Goal: Find contact information: Find contact information

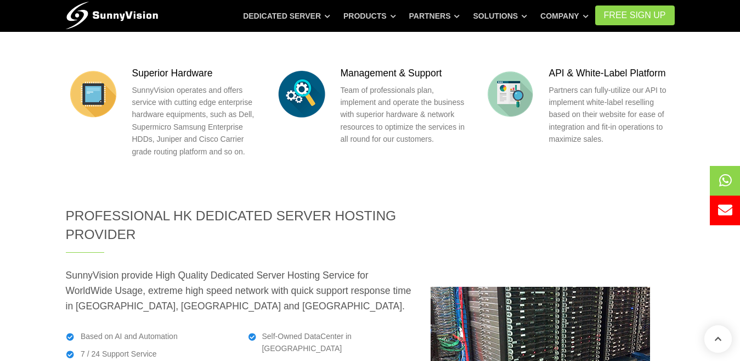
scroll to position [1460, 0]
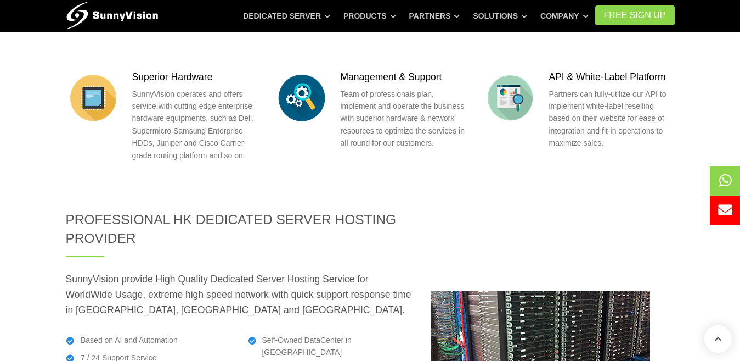
click at [515, 290] on img at bounding box center [541, 351] width 220 height 123
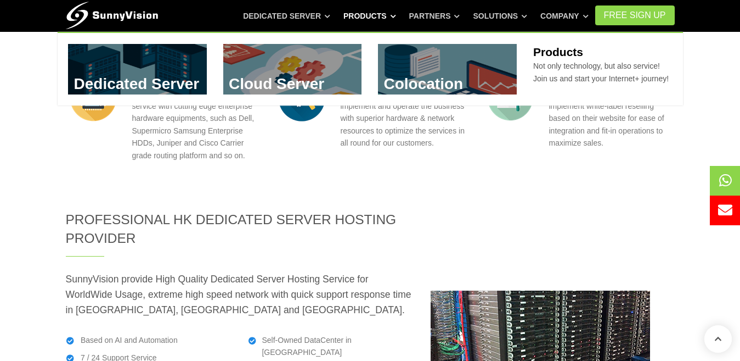
click at [377, 11] on link "Products" at bounding box center [370, 16] width 53 height 20
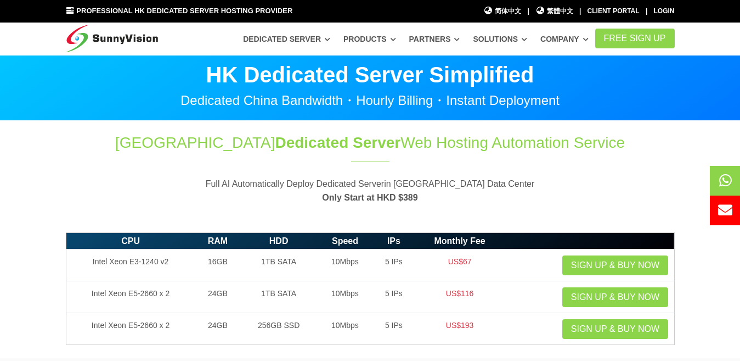
click at [509, 4] on ul "简体中文 简体中文 | 繁體中文 繁體中文 | Client Portal | Login" at bounding box center [579, 9] width 195 height 16
click at [509, 9] on span "简体中文" at bounding box center [503, 11] width 38 height 10
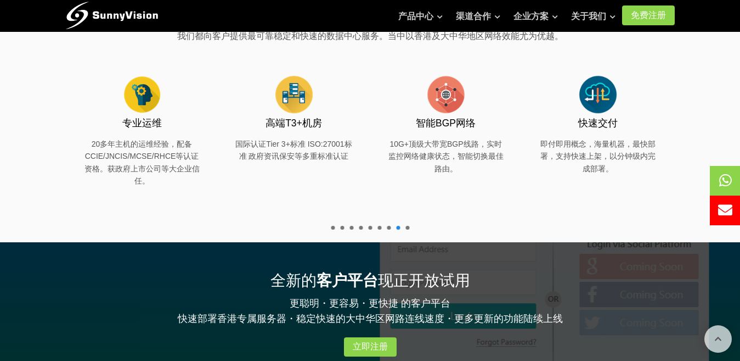
scroll to position [293, 0]
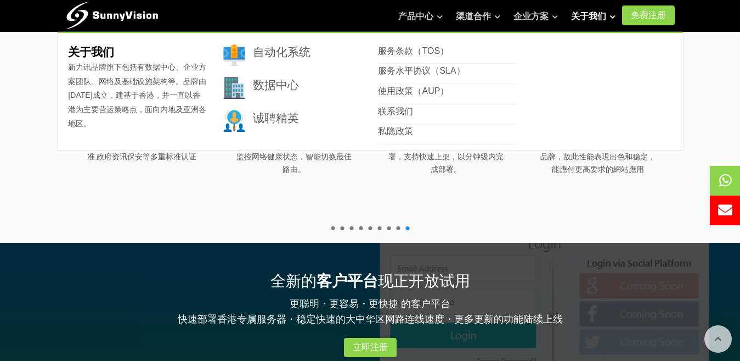
click at [590, 18] on link "关于我们" at bounding box center [593, 16] width 44 height 22
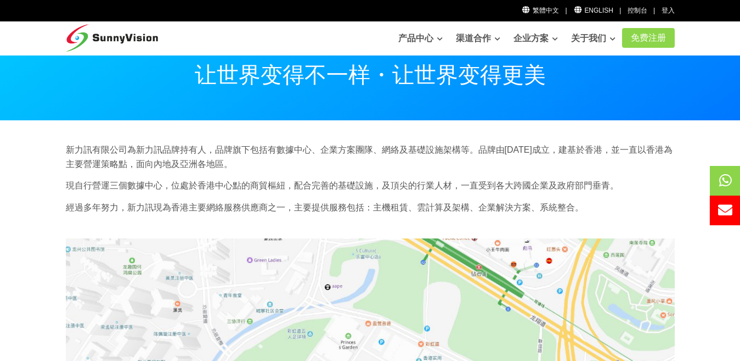
click at [653, 187] on p "現自行營運三個數據中心，位處於香港中心點的商貿樞紐，配合完善的基礎設施，及頂尖的行業人材，一直受到各大跨國企業及政府部門垂青。" at bounding box center [370, 185] width 609 height 14
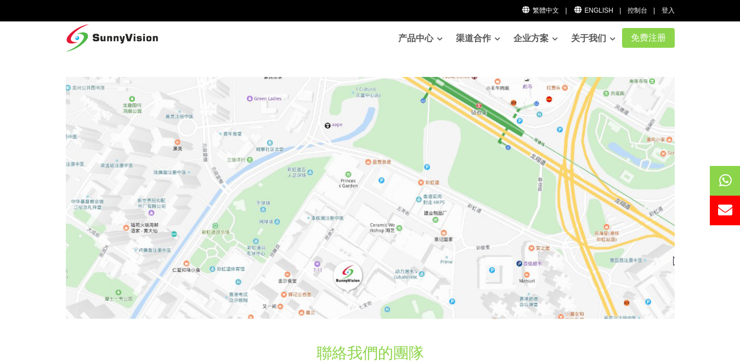
scroll to position [162, 0]
click at [346, 283] on img at bounding box center [370, 197] width 609 height 243
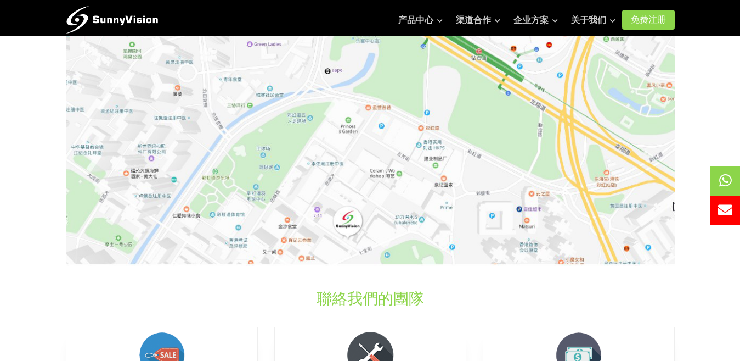
scroll to position [216, 0]
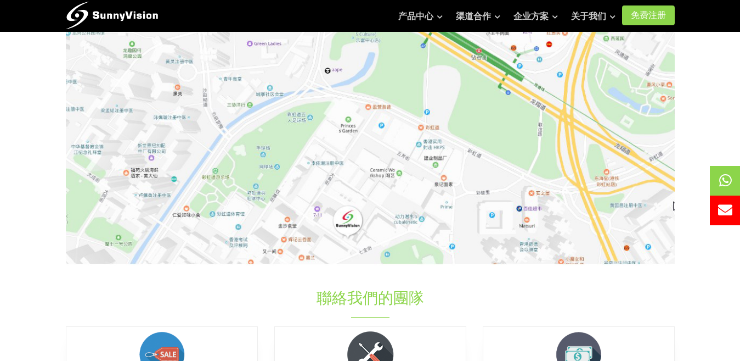
click at [345, 227] on img at bounding box center [370, 143] width 609 height 243
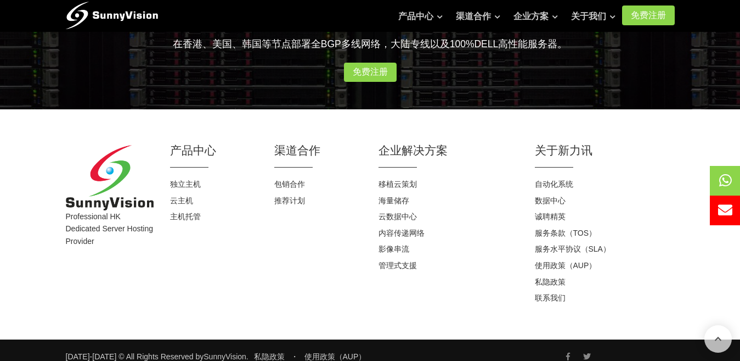
scroll to position [770, 0]
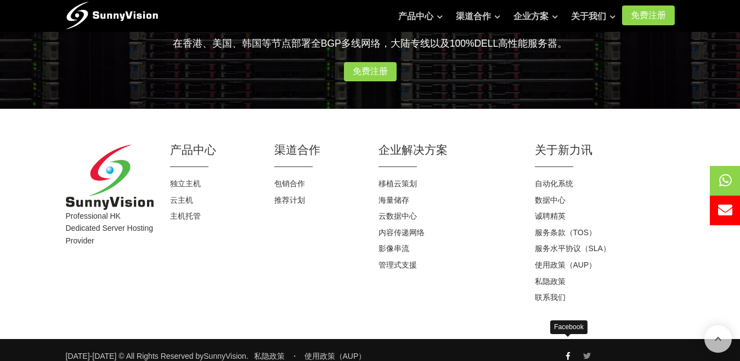
click at [567, 352] on icon at bounding box center [568, 356] width 4 height 8
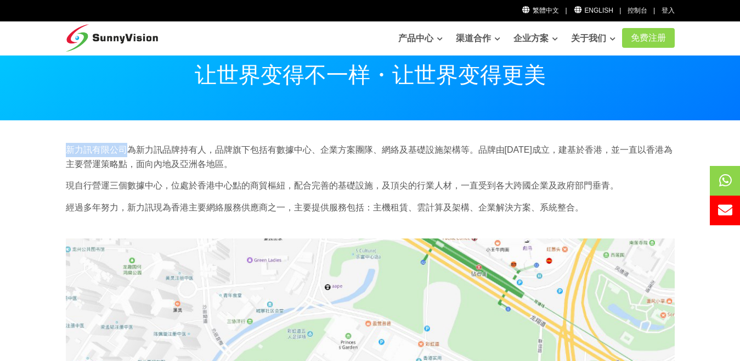
drag, startPoint x: 125, startPoint y: 149, endPoint x: 57, endPoint y: 147, distance: 67.5
click at [58, 147] on div "新力訊有限公司為新力訊品牌持有人，品牌旗下包括有數據中心、企業方案團隊、網絡及基礎設施架構等。品牌由[DATE]成立，建基於香港，並一直以香港為主要營運策略點…" at bounding box center [371, 182] width 626 height 79
copy p "新力訊有限公司"
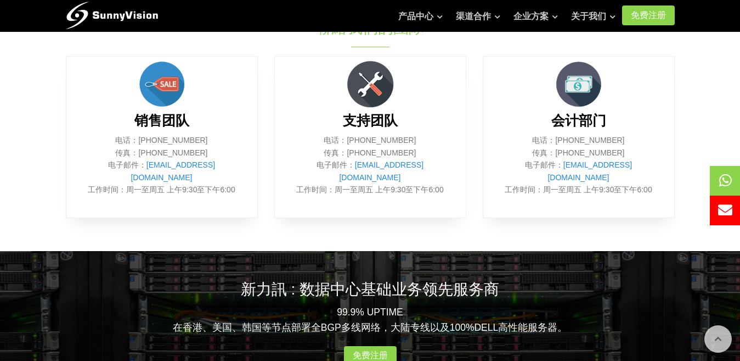
scroll to position [486, 0]
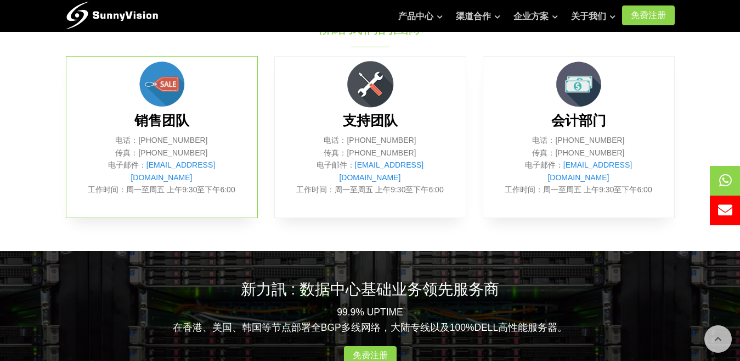
drag, startPoint x: 145, startPoint y: 138, endPoint x: 220, endPoint y: 138, distance: 74.6
click at [220, 138] on p "电话：[PHONE_NUMBER] 传真：[PHONE_NUMBER] 电子邮件： [EMAIL_ADDRESS][DOMAIN_NAME] 工作时间：周一至…" at bounding box center [162, 164] width 158 height 61
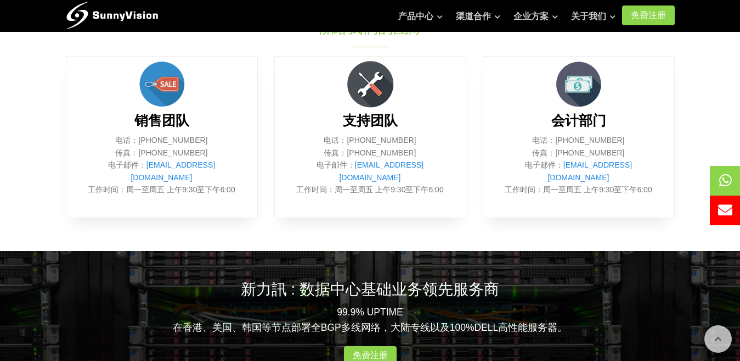
copy p "[PHONE_NUMBER]"
click at [722, 179] on icon at bounding box center [720, 180] width 13 height 14
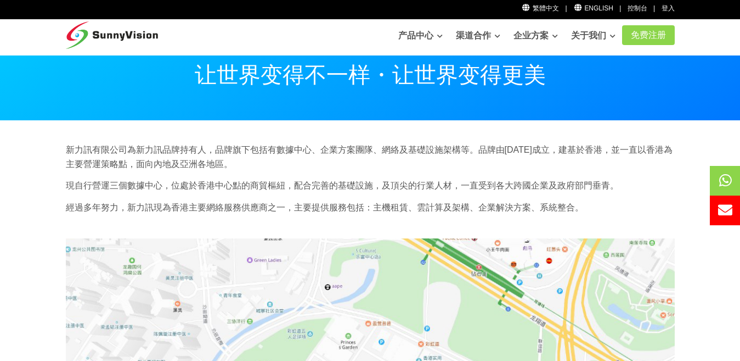
scroll to position [0, 0]
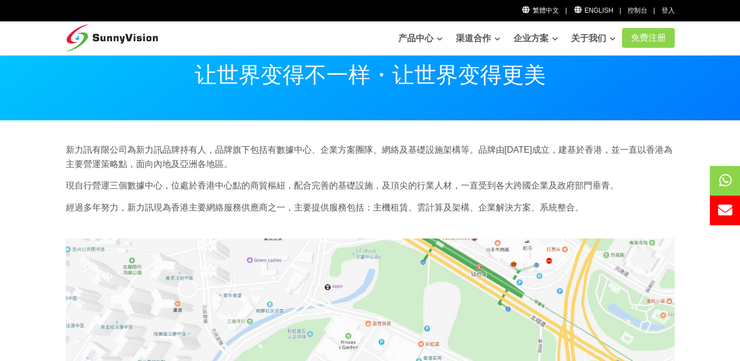
click at [465, 204] on p "經過多年努力，新力訊現為香港主要網絡服務供應商之一，主要提供服務包括：主機租賃、雲計算及架構、企業解決方案、系統整合。" at bounding box center [370, 207] width 609 height 14
